Goal: Task Accomplishment & Management: Manage account settings

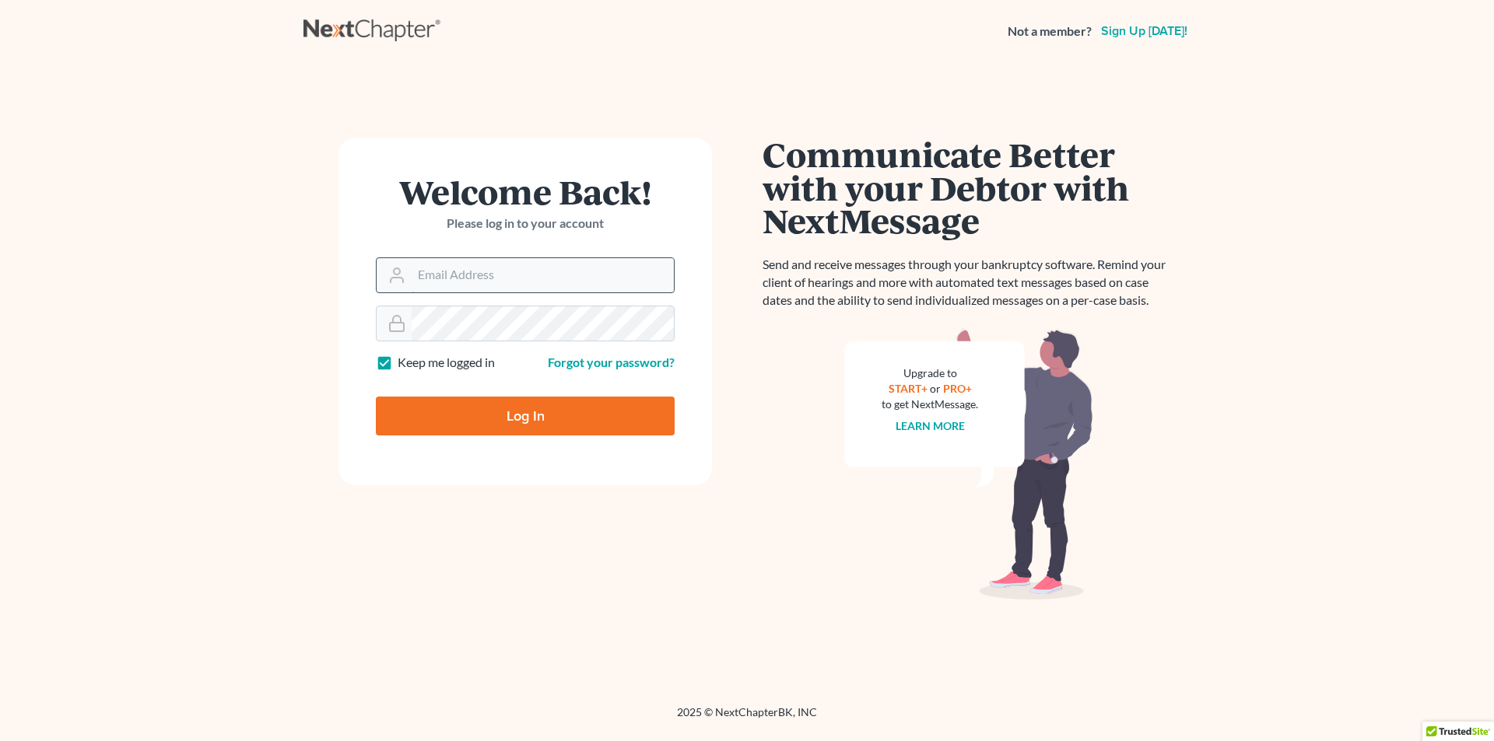
click at [468, 286] on input "Email Address" at bounding box center [543, 275] width 262 height 34
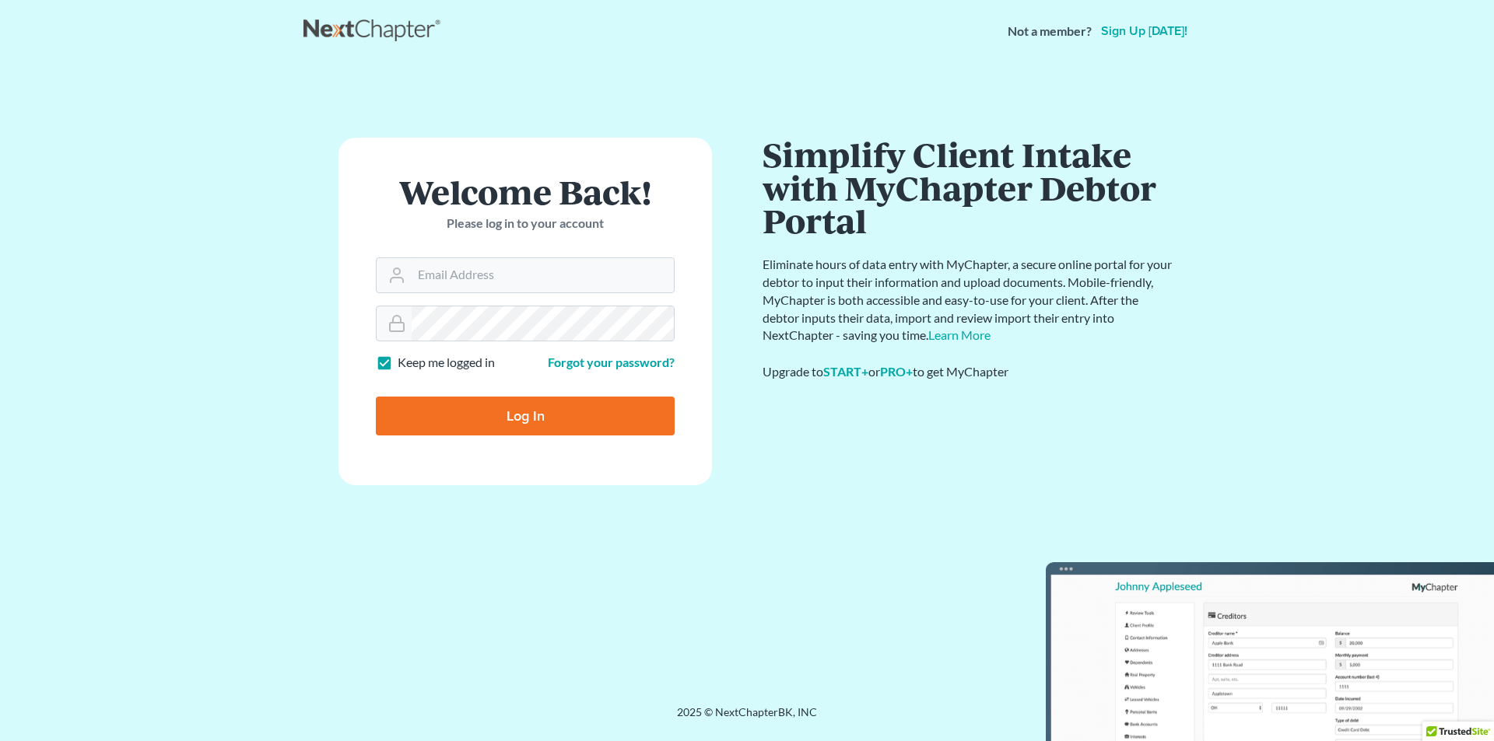
click at [396, 514] on div "Welcome Back! Please log in to your account Email Address Password Keep me logg…" at bounding box center [524, 384] width 443 height 492
click at [429, 289] on input "Email Address" at bounding box center [543, 275] width 262 height 34
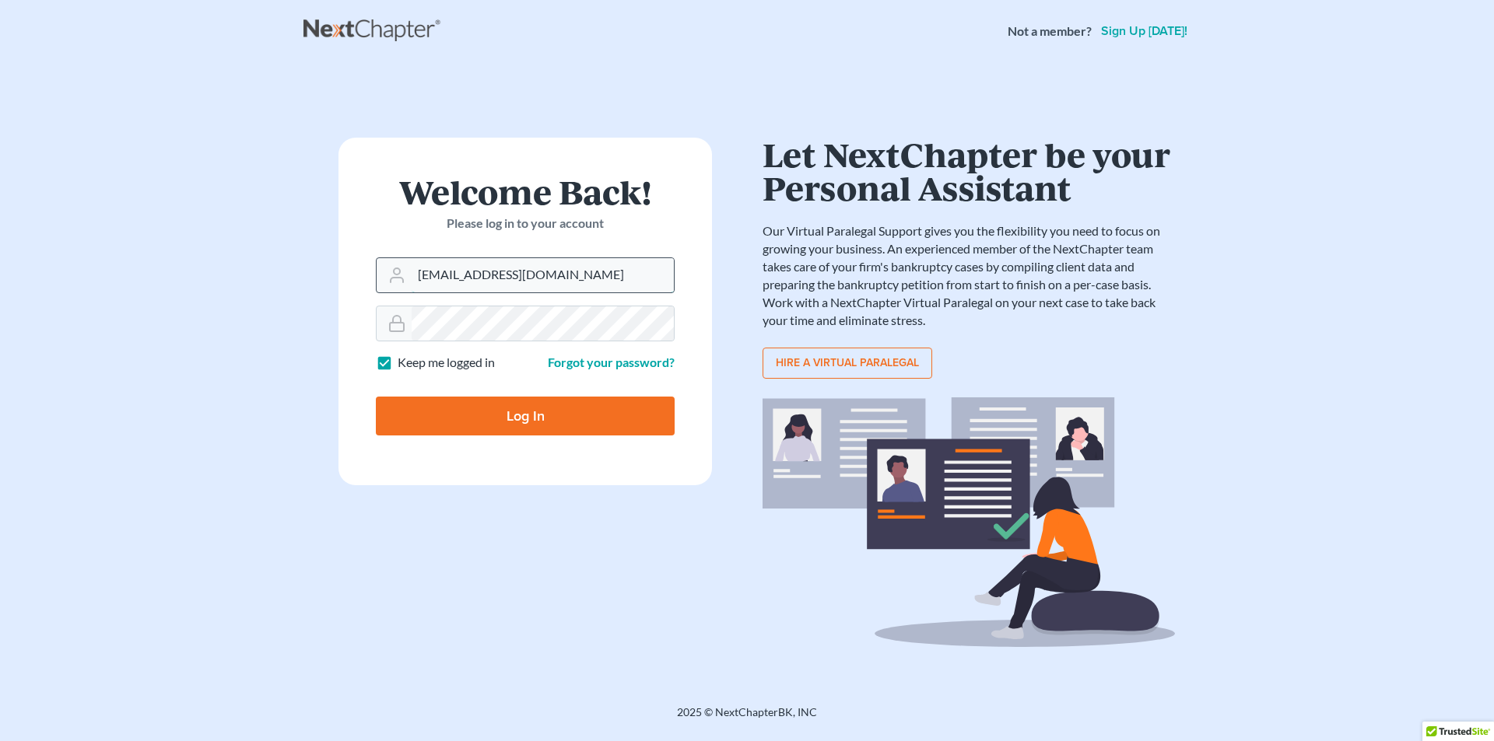
type input "[EMAIL_ADDRESS][DOMAIN_NAME]"
click at [376, 397] on input "Log In" at bounding box center [525, 416] width 299 height 39
type input "Thinking..."
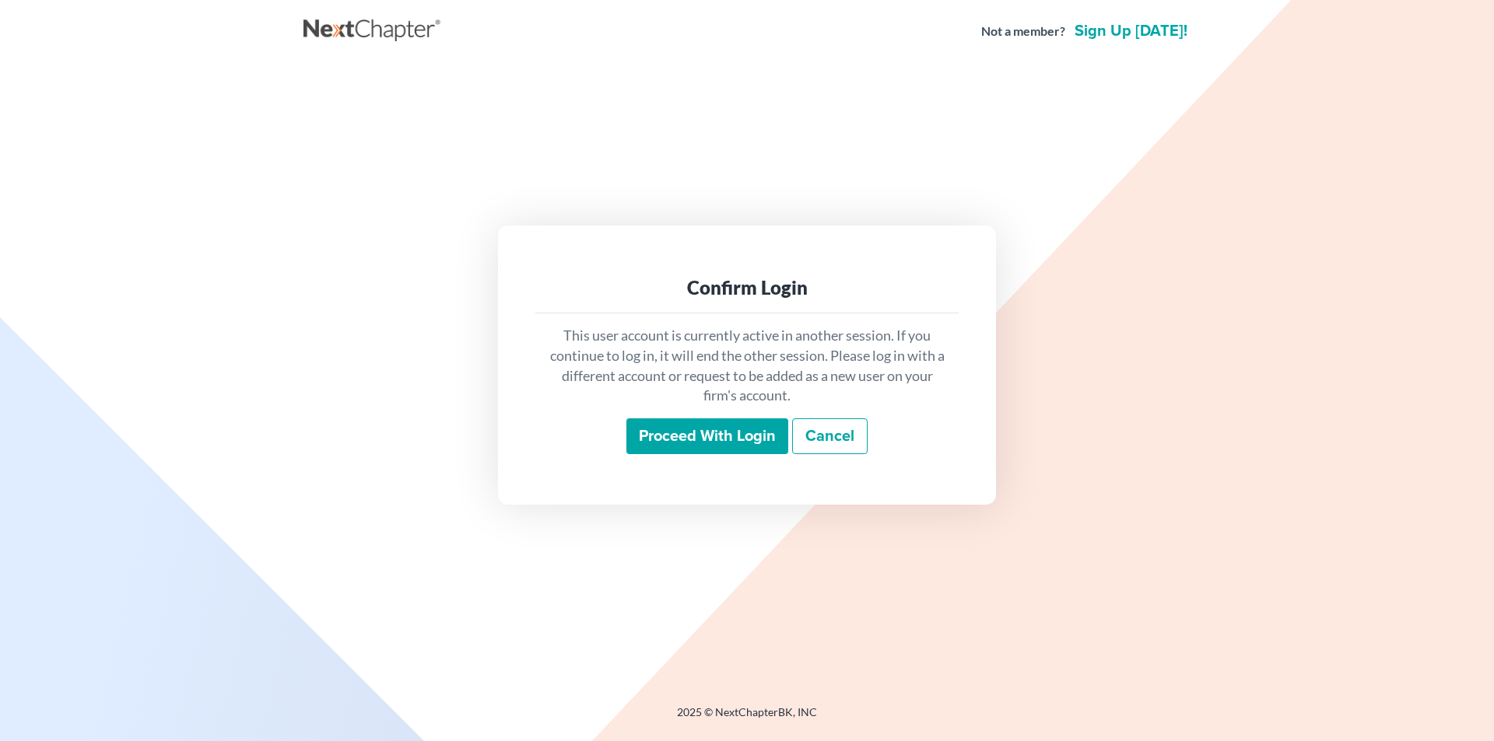
click at [658, 448] on input "Proceed with login" at bounding box center [707, 437] width 162 height 36
